Goal: Task Accomplishment & Management: Complete application form

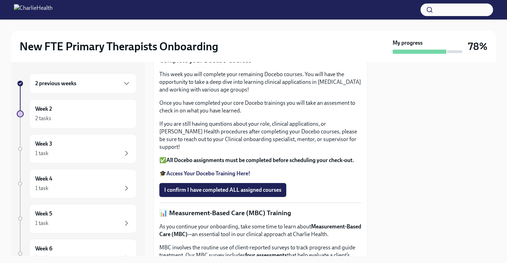
scroll to position [257, 0]
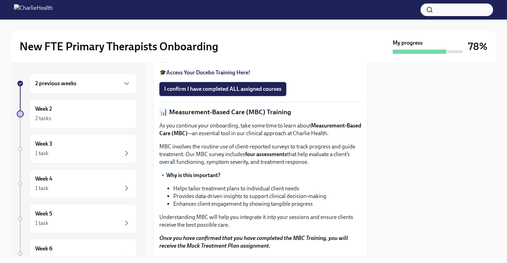
click at [257, 92] on span "I confirm I have completed ALL assigned courses" at bounding box center [222, 89] width 117 height 7
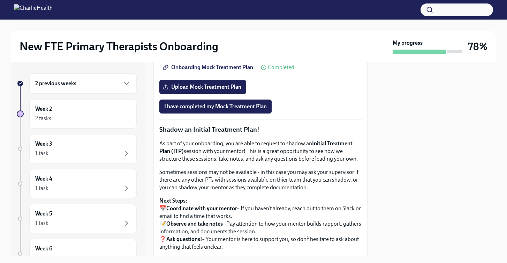
scroll to position [601, 0]
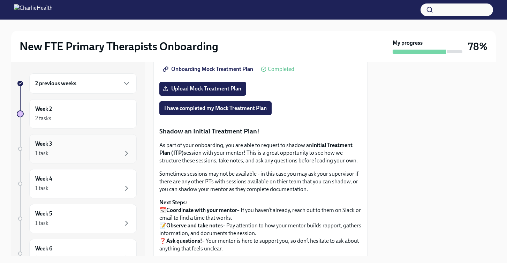
click at [89, 155] on div "1 task" at bounding box center [83, 153] width 96 height 8
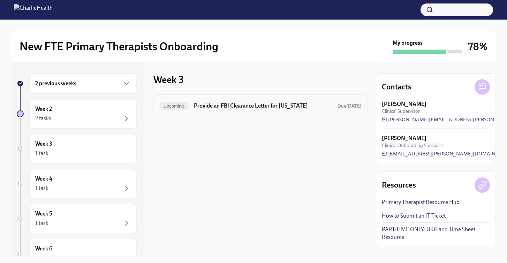
click at [272, 107] on h6 "Provide an FBI Clearance Letter for [US_STATE]" at bounding box center [263, 106] width 138 height 8
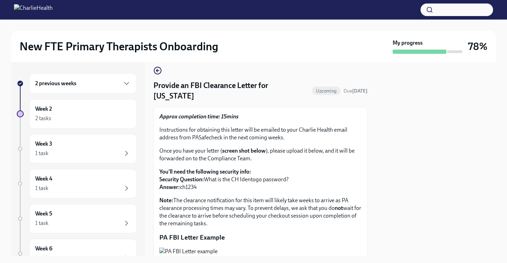
scroll to position [3, 0]
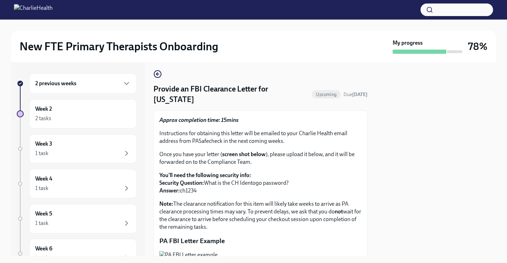
click at [257, 84] on h4 "Provide an FBI Clearance Letter for [US_STATE]" at bounding box center [232, 94] width 156 height 21
click at [157, 74] on icon "button" at bounding box center [157, 74] width 3 height 0
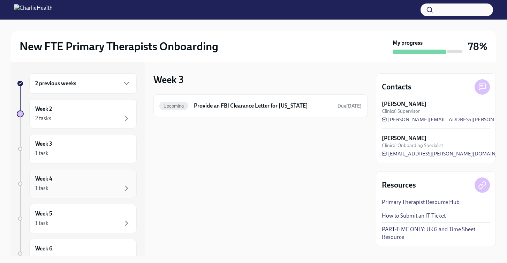
click at [82, 186] on div "1 task" at bounding box center [83, 188] width 96 height 8
click at [100, 187] on div "1 task" at bounding box center [83, 188] width 96 height 8
click at [89, 201] on div "2 previous weeks Week 2 2 tasks Week 3 1 task Week 4 1 task Week 5 1 task Week …" at bounding box center [77, 191] width 120 height 236
click at [93, 212] on div "Week 5 1 task" at bounding box center [83, 218] width 96 height 17
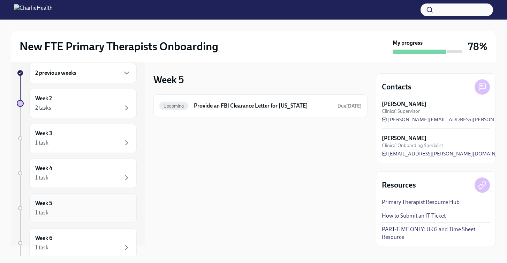
scroll to position [53, 0]
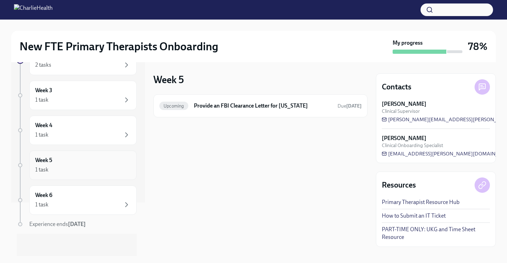
click at [100, 203] on div "1 task" at bounding box center [83, 204] width 96 height 8
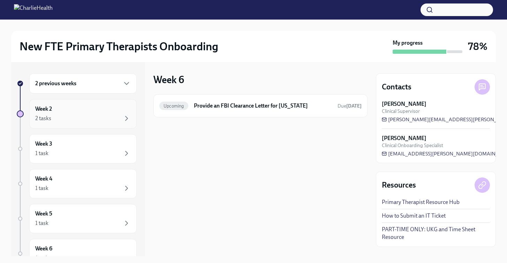
click at [102, 125] on div "Week 2 2 tasks" at bounding box center [82, 113] width 107 height 29
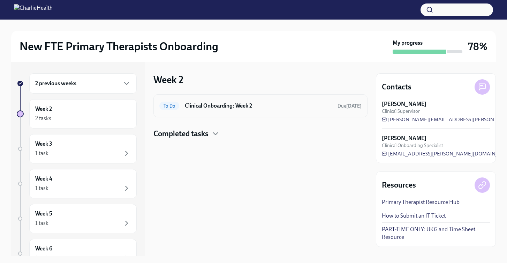
click at [230, 111] on div "To Do Clinical Onboarding: Week 2 Due [DATE]" at bounding box center [261, 105] width 214 height 23
click at [231, 102] on h6 "Clinical Onboarding: Week 2" at bounding box center [258, 106] width 147 height 8
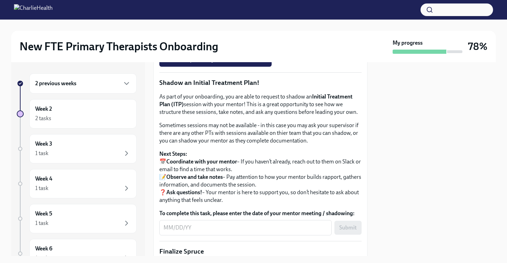
scroll to position [653, 0]
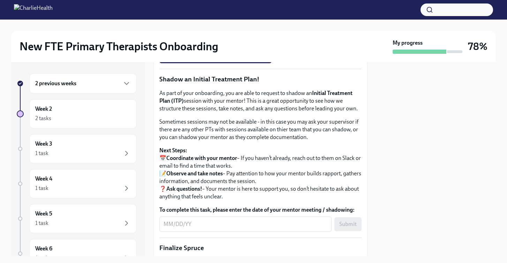
click at [217, 40] on span "Upload Mock Treatment Plan" at bounding box center [202, 36] width 77 height 7
click at [0, 0] on input "Upload Mock Treatment Plan" at bounding box center [0, 0] width 0 height 0
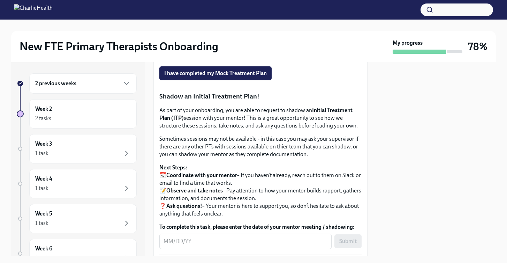
scroll to position [635, 0]
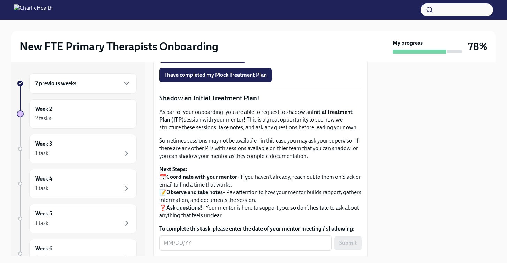
click at [209, 39] on span "Onboarding Mock Treatment Plan" at bounding box center [208, 35] width 89 height 7
